Goal: Information Seeking & Learning: Learn about a topic

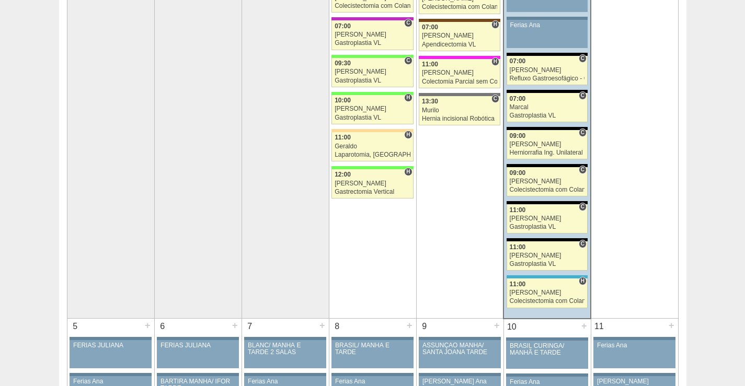
scroll to position [209, 0]
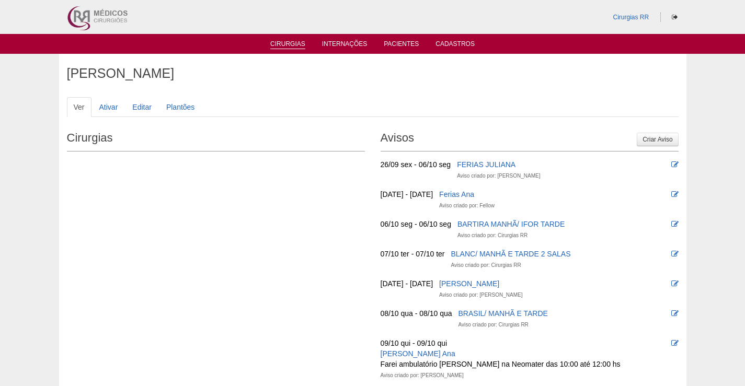
click at [288, 44] on link "Cirurgias" at bounding box center [287, 44] width 35 height 9
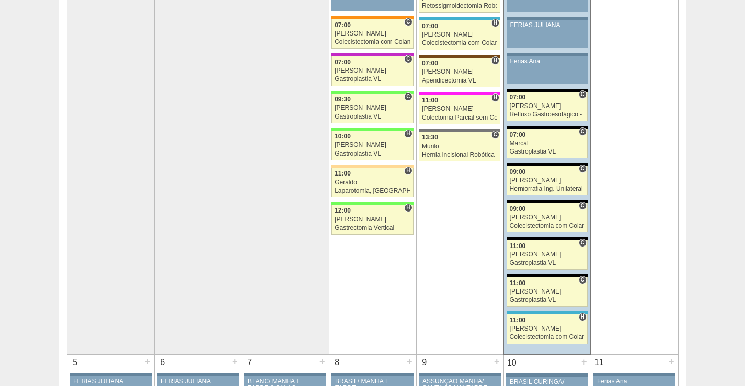
scroll to position [314, 0]
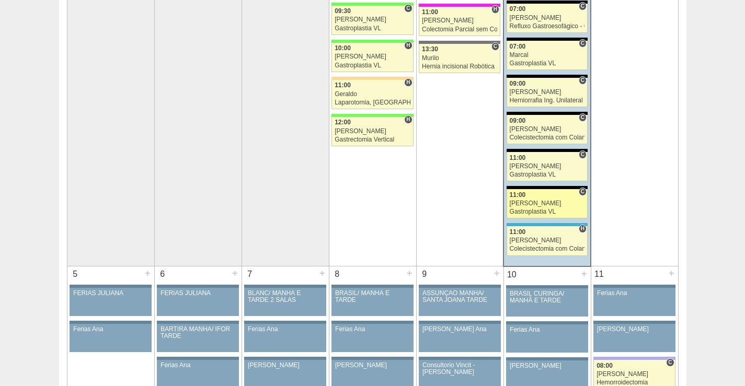
click at [552, 208] on link "88972 Nathan C 11:00 Nathan Gastroplastia VL Hospital Blanc RR Médicos - São Be…" at bounding box center [546, 203] width 81 height 29
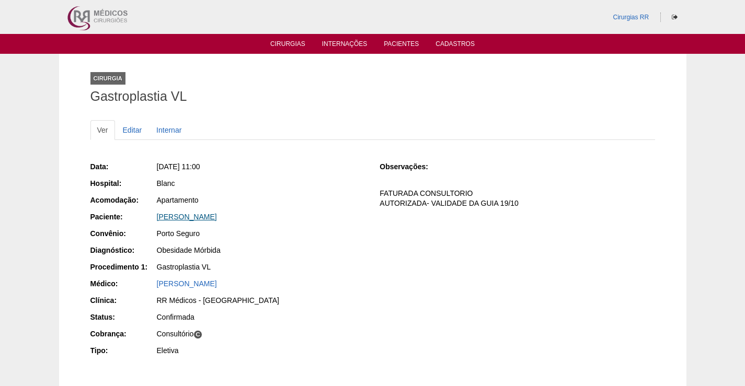
click at [217, 214] on link "RODRIGO RIBEIRO DA CRUZ SOUZA" at bounding box center [187, 217] width 60 height 8
drag, startPoint x: 303, startPoint y: 211, endPoint x: 144, endPoint y: 219, distance: 158.5
click at [144, 217] on div "Paciente: RODRIGO RIBEIRO DA CRUZ SOUZA" at bounding box center [227, 218] width 275 height 13
copy div "Paciente: RODRIGO RIBEIRO DA CRUZ SOUZA"
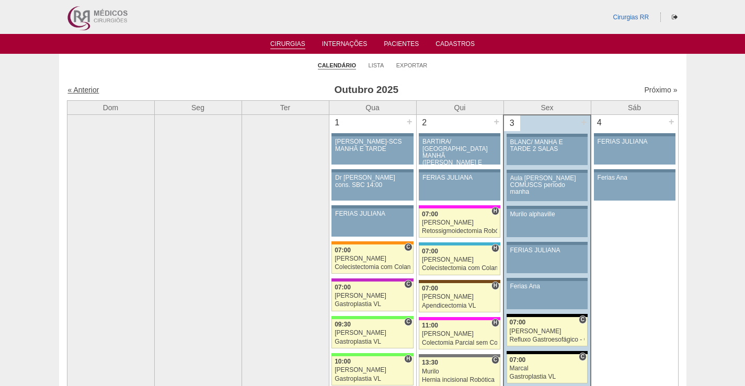
click at [83, 88] on link "« Anterior" at bounding box center [83, 90] width 31 height 8
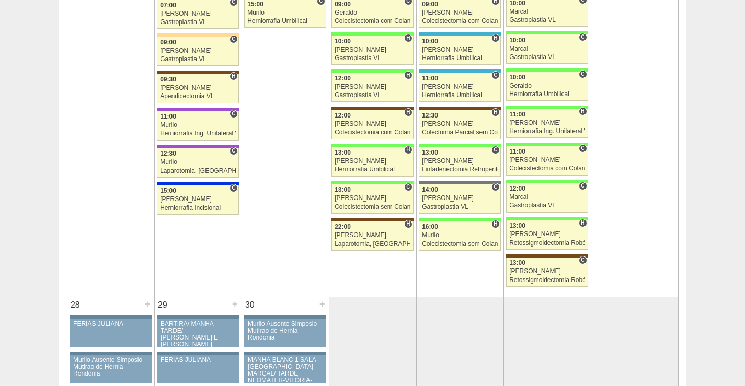
scroll to position [1986, 0]
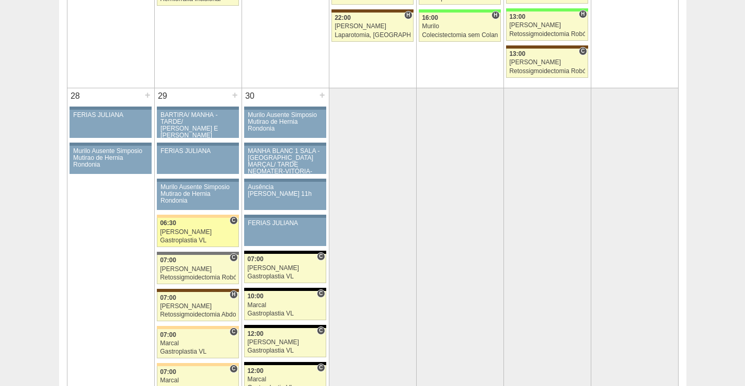
click at [196, 230] on div "[PERSON_NAME]" at bounding box center [198, 232] width 76 height 7
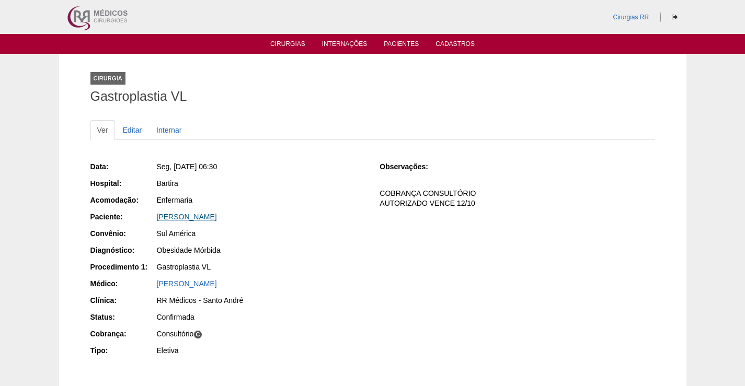
click at [198, 215] on link "Isabella Lopes da Silva" at bounding box center [187, 217] width 60 height 8
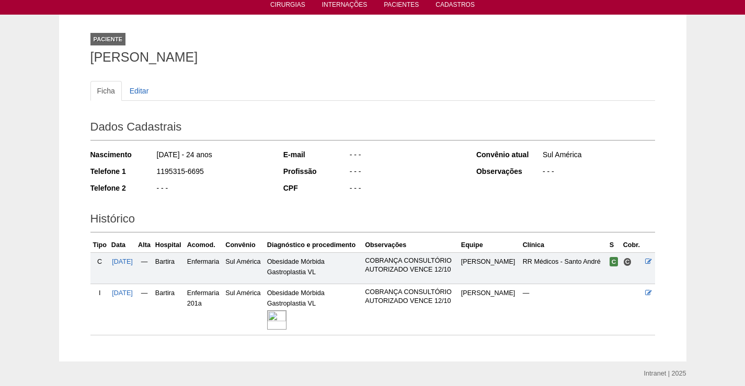
scroll to position [78, 0]
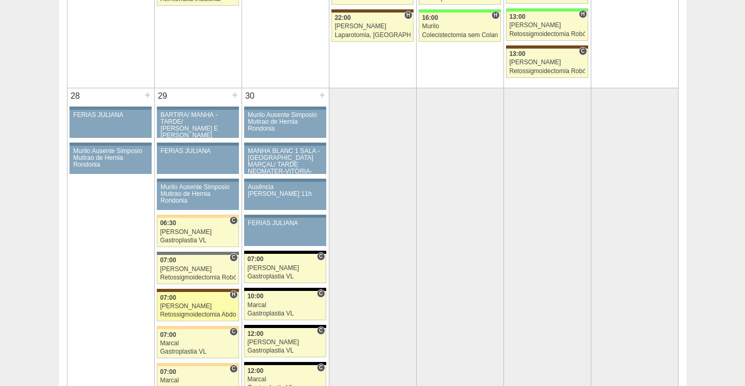
scroll to position [1986, 0]
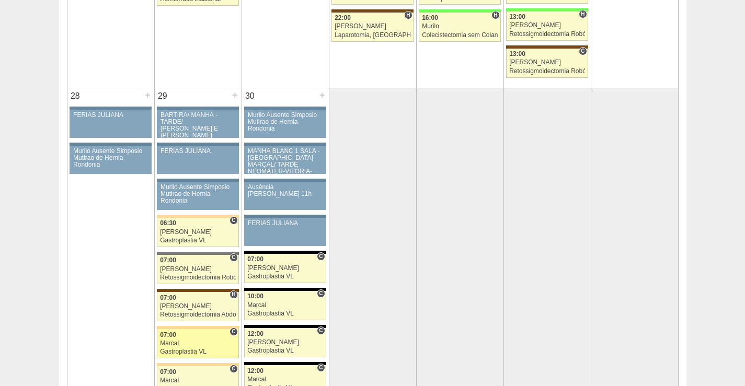
click at [201, 342] on div "Marcal" at bounding box center [198, 343] width 76 height 7
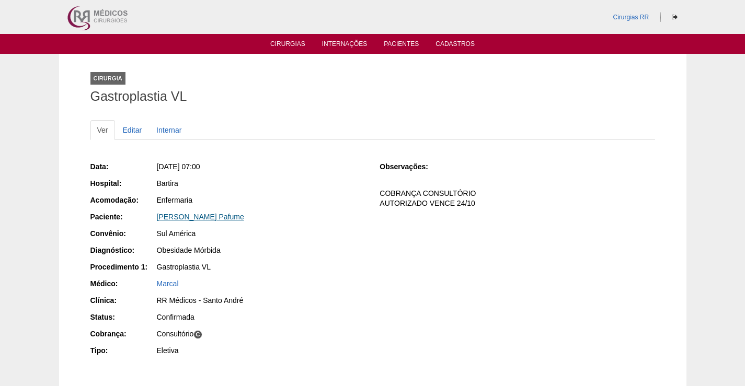
click at [209, 216] on link "[PERSON_NAME] Pafume" at bounding box center [200, 217] width 87 height 8
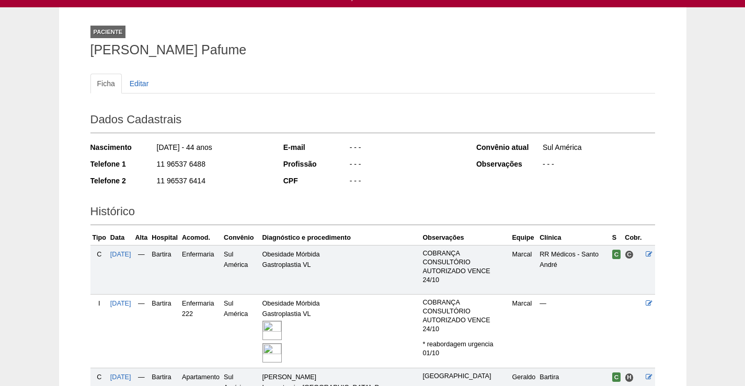
scroll to position [105, 0]
